Goal: Information Seeking & Learning: Learn about a topic

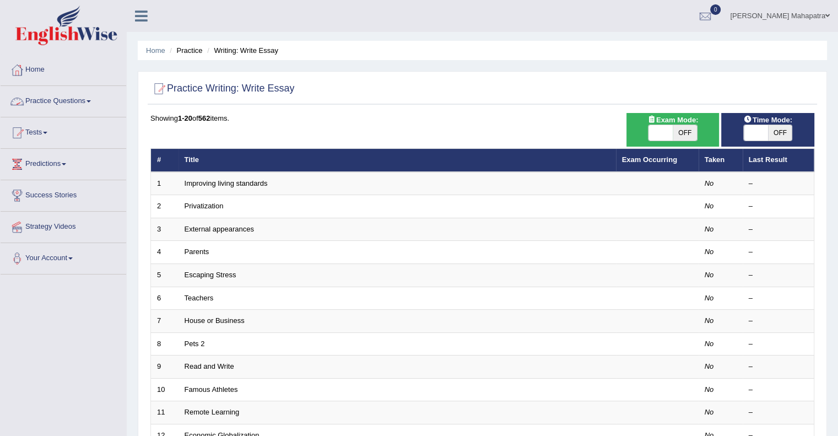
click at [70, 99] on link "Practice Questions" at bounding box center [64, 100] width 126 height 28
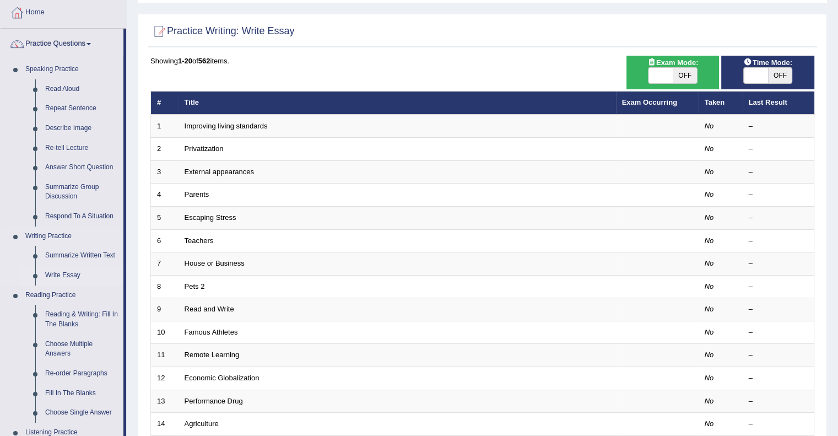
scroll to position [75, 0]
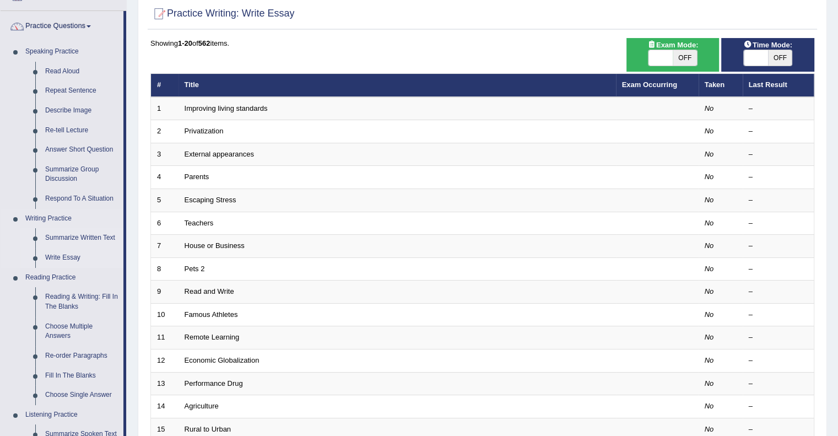
click at [70, 238] on link "Summarize Written Text" at bounding box center [81, 238] width 83 height 20
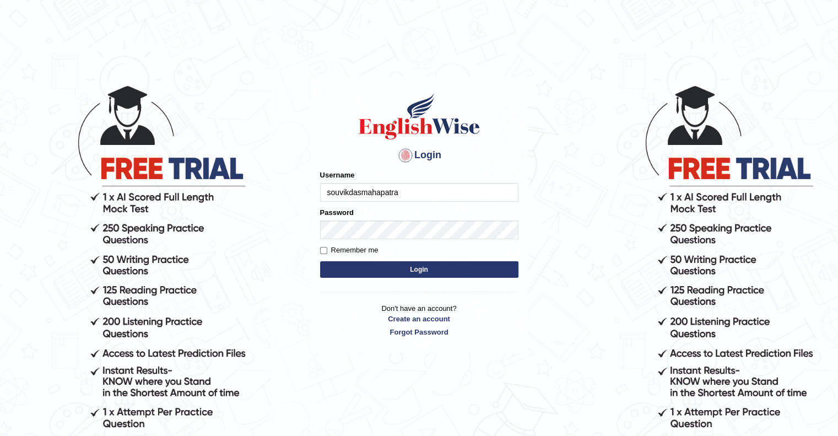
type input "souvikdasmahapatra"
click at [320, 261] on button "Login" at bounding box center [419, 269] width 198 height 17
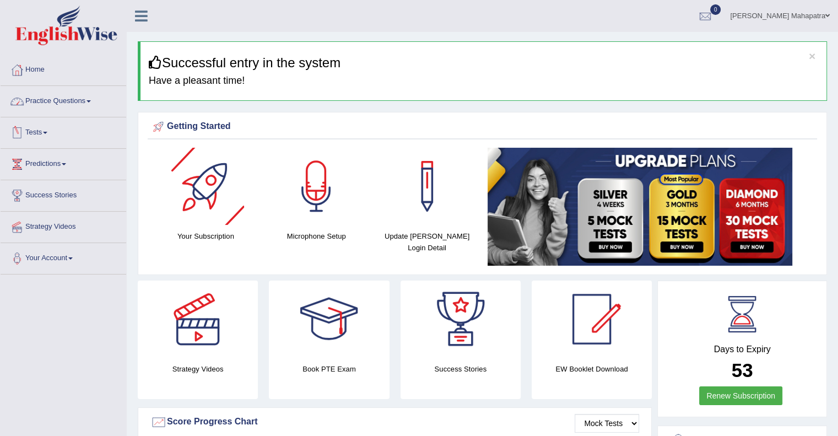
click at [90, 101] on link "Practice Questions" at bounding box center [64, 100] width 126 height 28
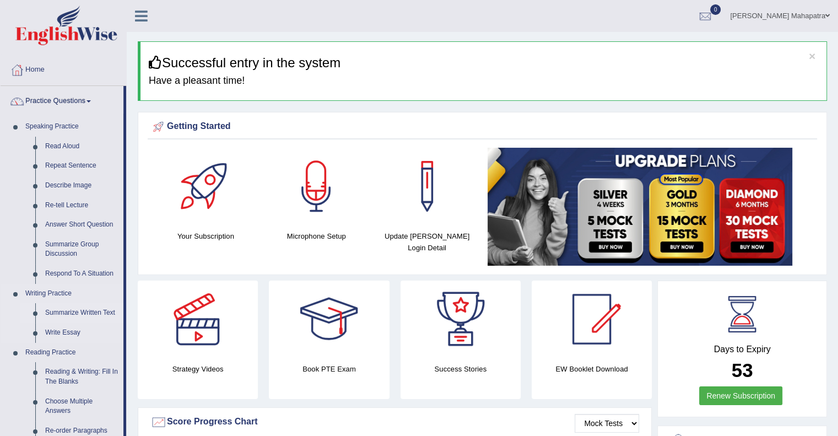
click at [56, 308] on link "Summarize Written Text" at bounding box center [81, 313] width 83 height 20
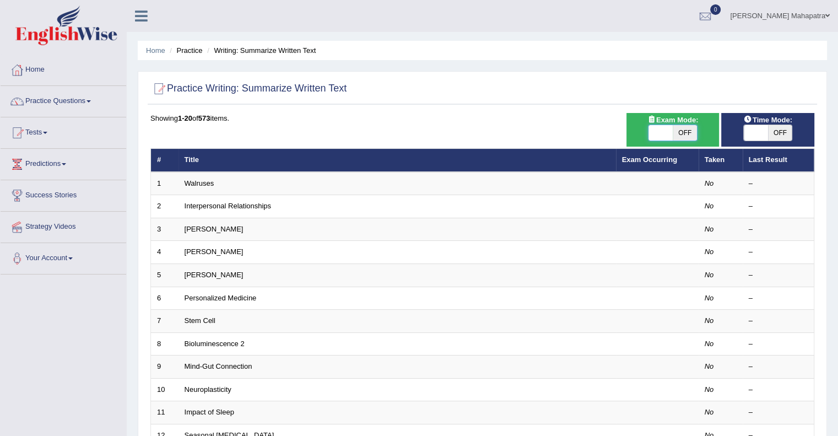
click at [661, 131] on span at bounding box center [660, 132] width 24 height 15
checkbox input "true"
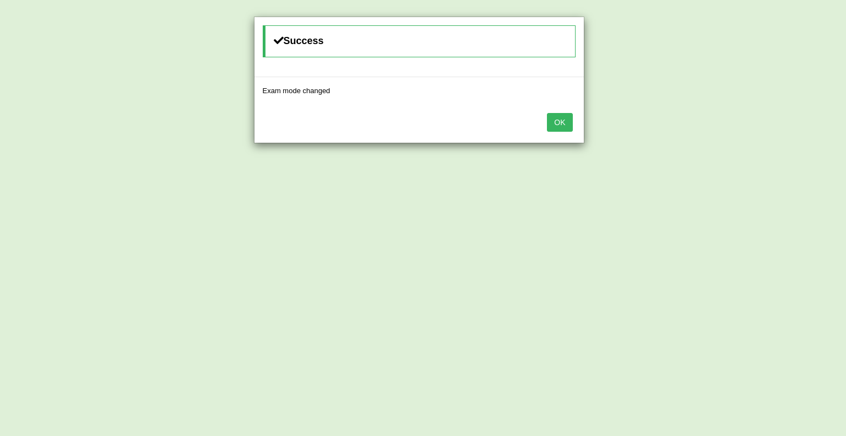
click at [562, 113] on button "OK" at bounding box center [559, 122] width 25 height 19
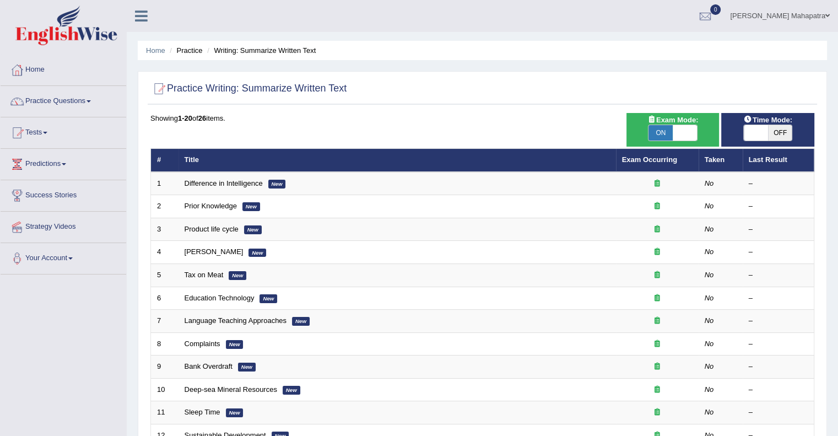
click at [753, 135] on span at bounding box center [756, 132] width 24 height 15
checkbox input "true"
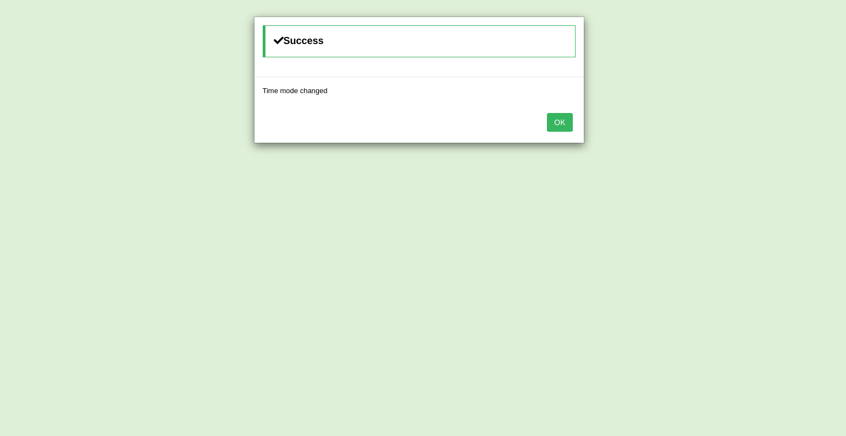
click at [562, 117] on button "OK" at bounding box center [559, 122] width 25 height 19
